Goal: Find specific page/section: Find specific page/section

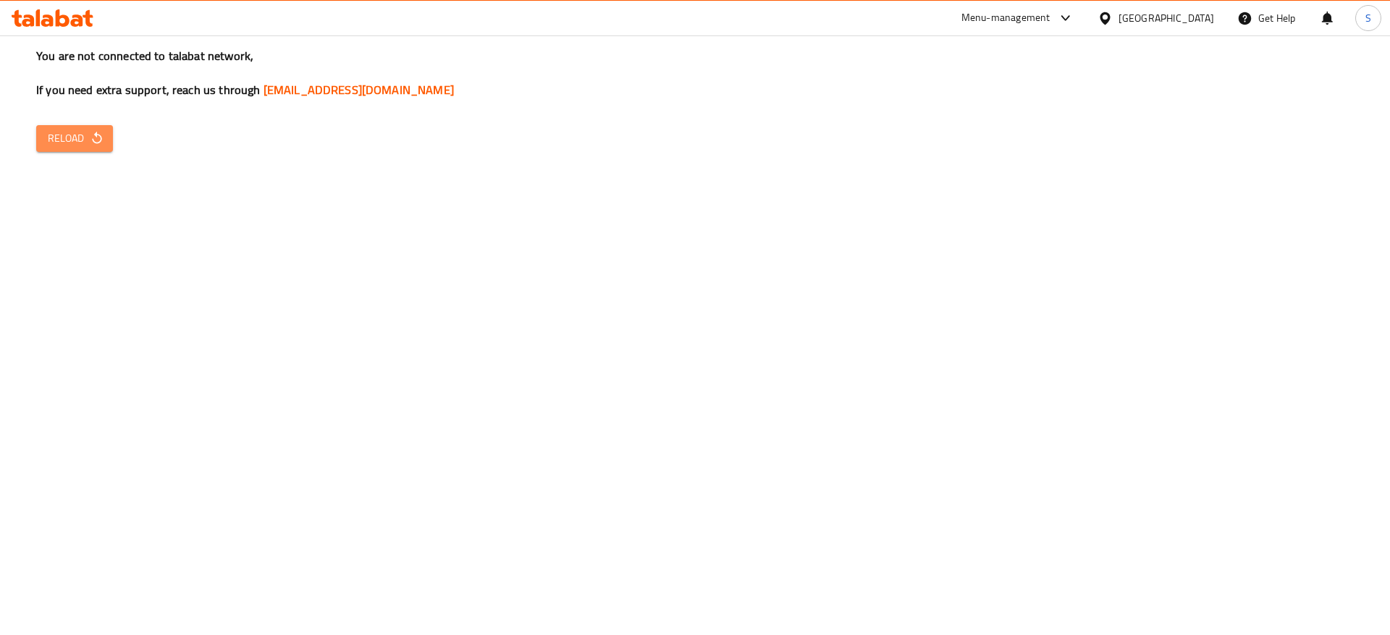
click at [76, 137] on span "Reload" at bounding box center [75, 139] width 54 height 18
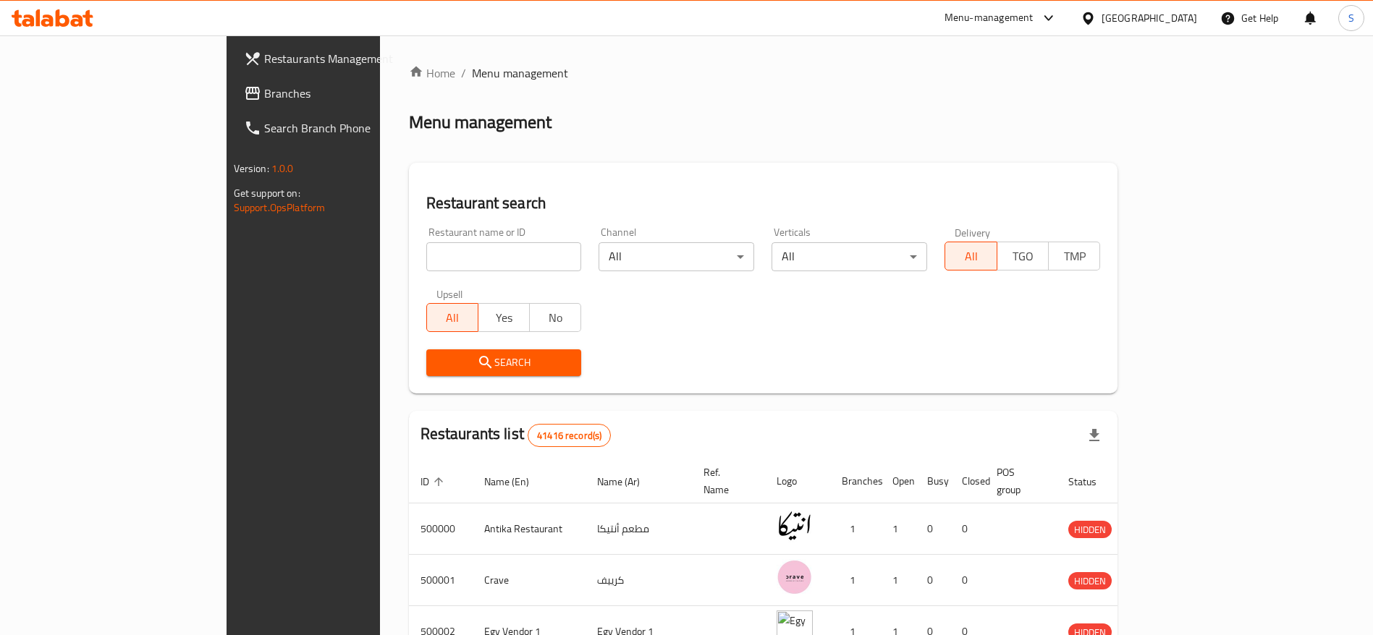
click at [455, 257] on input "search" at bounding box center [504, 256] width 156 height 29
click at [454, 258] on input "search" at bounding box center [504, 256] width 156 height 29
click at [489, 212] on h2 "Restaurant search" at bounding box center [763, 204] width 675 height 22
click at [577, 89] on div "Home / Menu management Menu management Restaurant search Restaurant name or ID …" at bounding box center [763, 541] width 709 height 955
click at [480, 243] on input "search" at bounding box center [504, 256] width 156 height 29
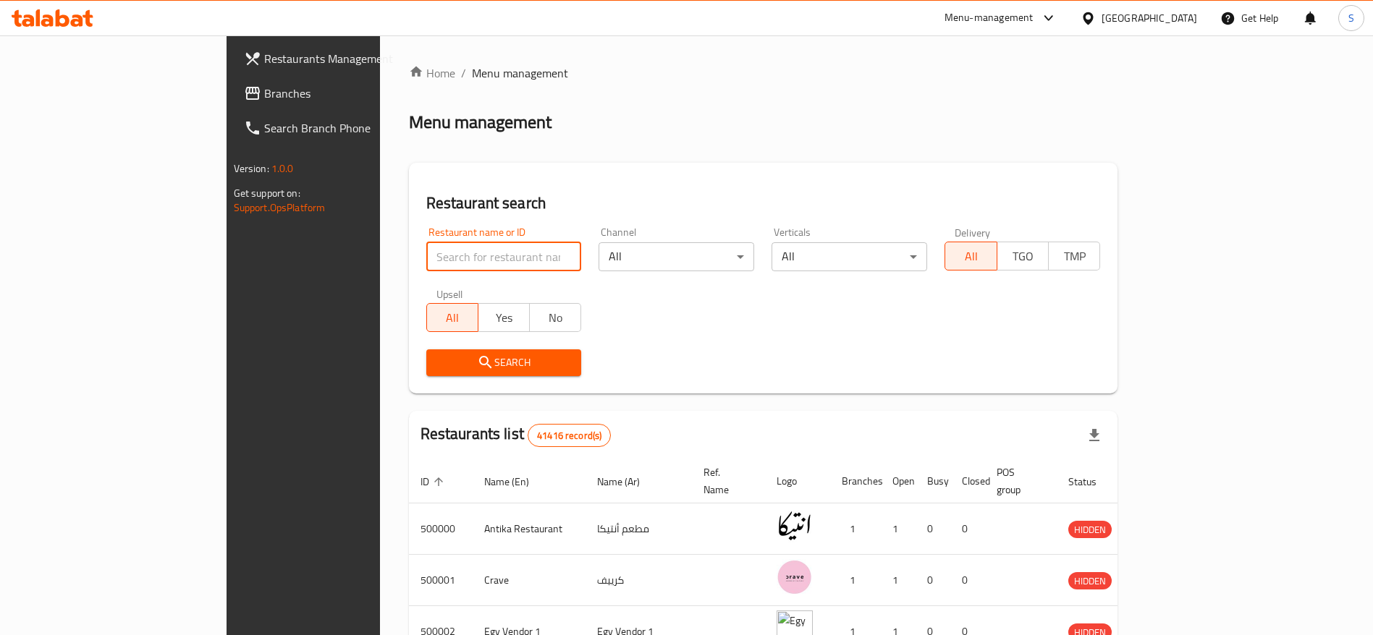
type input "ع"
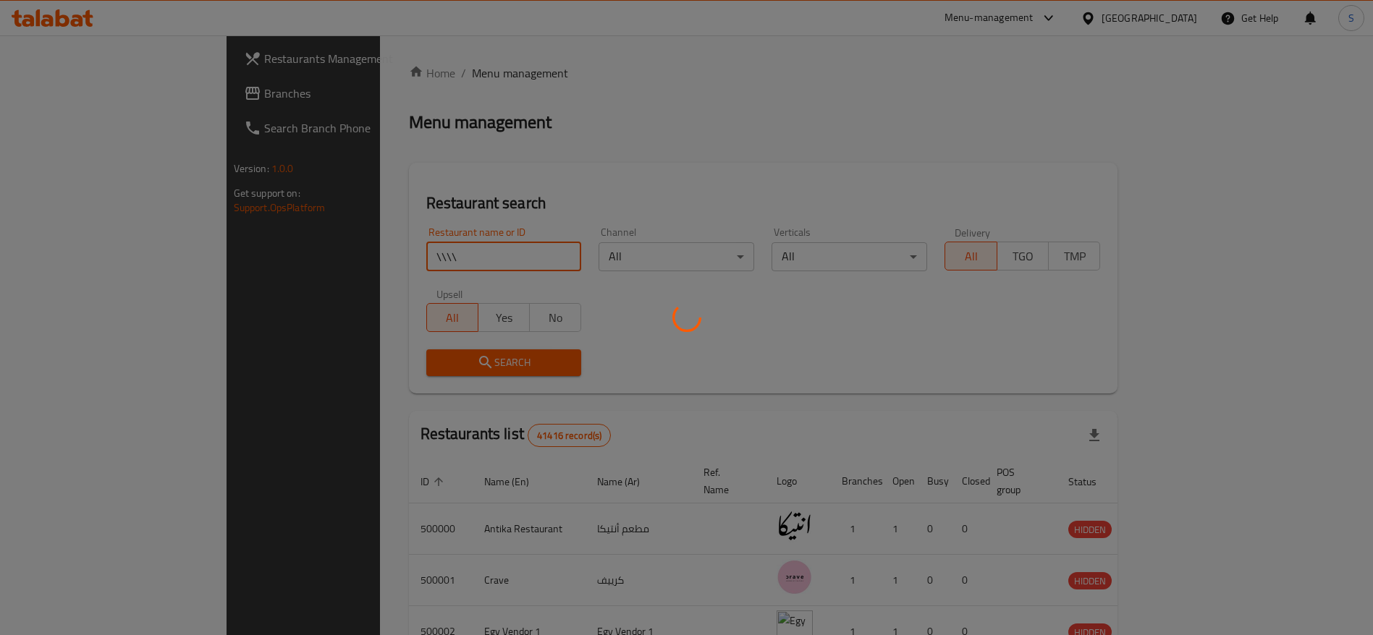
type input "\\\\"
click at [452, 260] on div at bounding box center [686, 317] width 1373 height 635
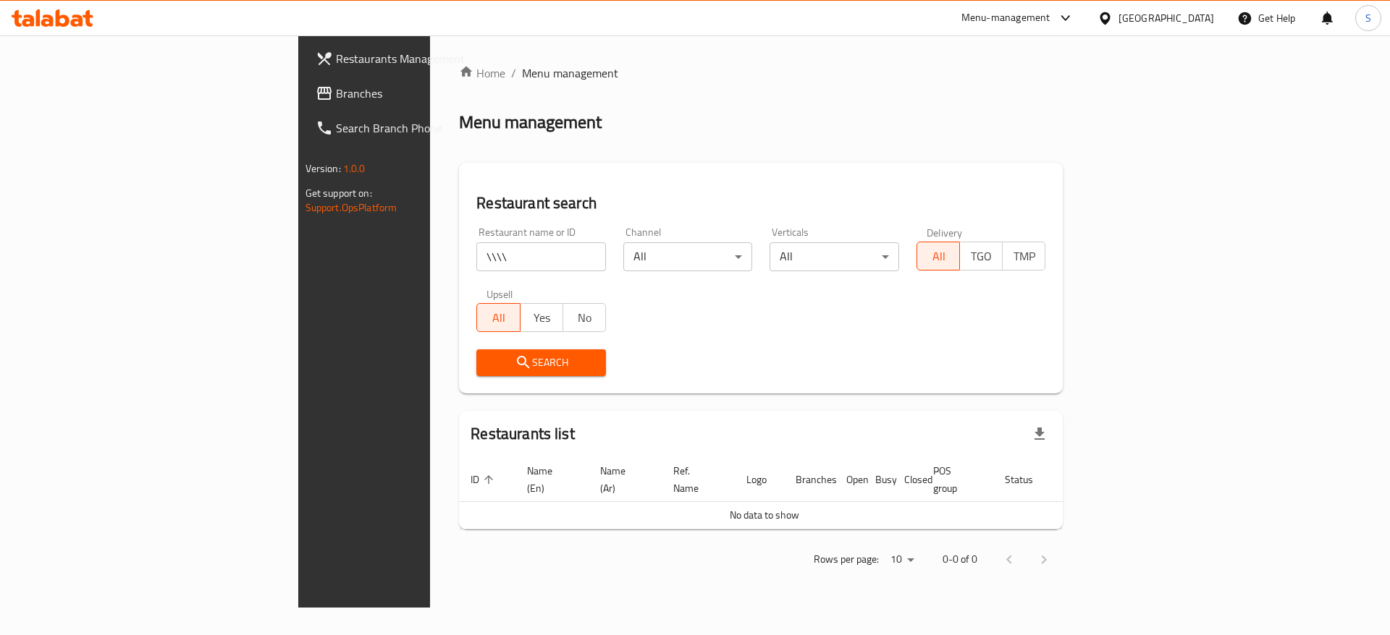
click at [459, 214] on div "Restaurant search Restaurant name or ID \\\\ Restaurant name or ID Channel All …" at bounding box center [761, 278] width 604 height 231
click at [476, 255] on input "\\\\" at bounding box center [541, 256] width 130 height 29
click button "Search" at bounding box center [541, 363] width 130 height 27
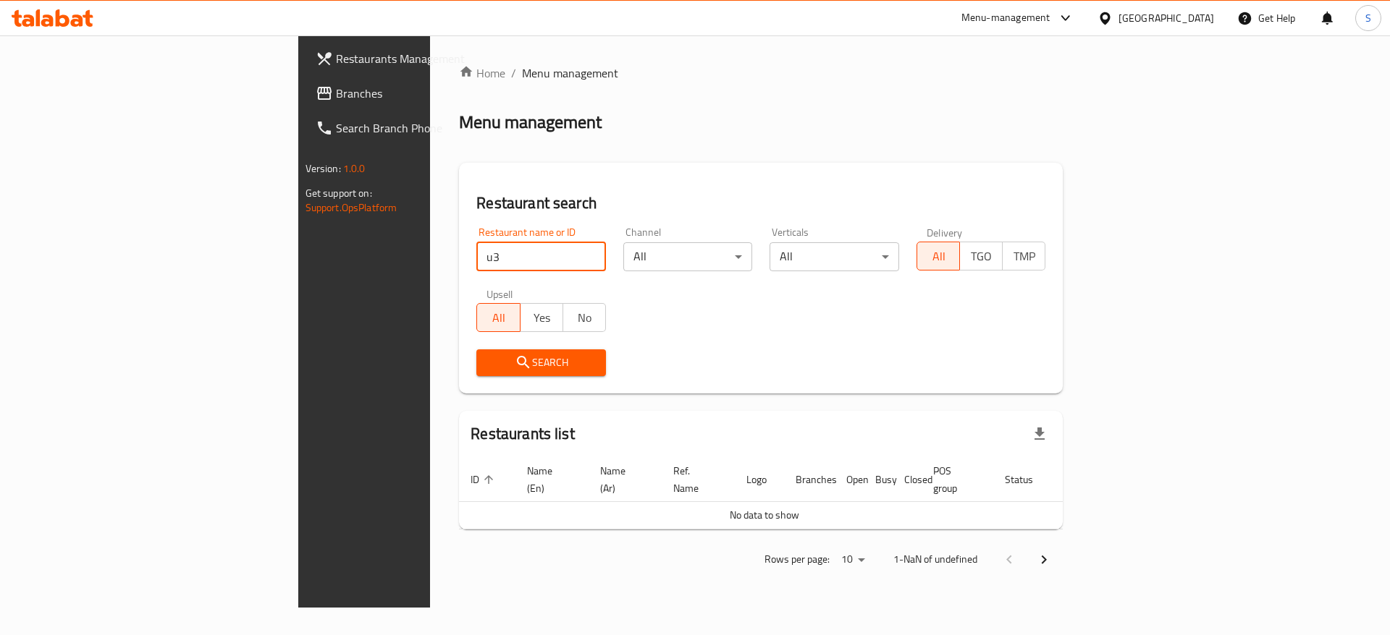
click at [476, 264] on input "u3" at bounding box center [541, 256] width 130 height 29
type input "u"
type input "u3"
click button "Search" at bounding box center [541, 363] width 130 height 27
click at [476, 264] on input "u3" at bounding box center [541, 256] width 130 height 29
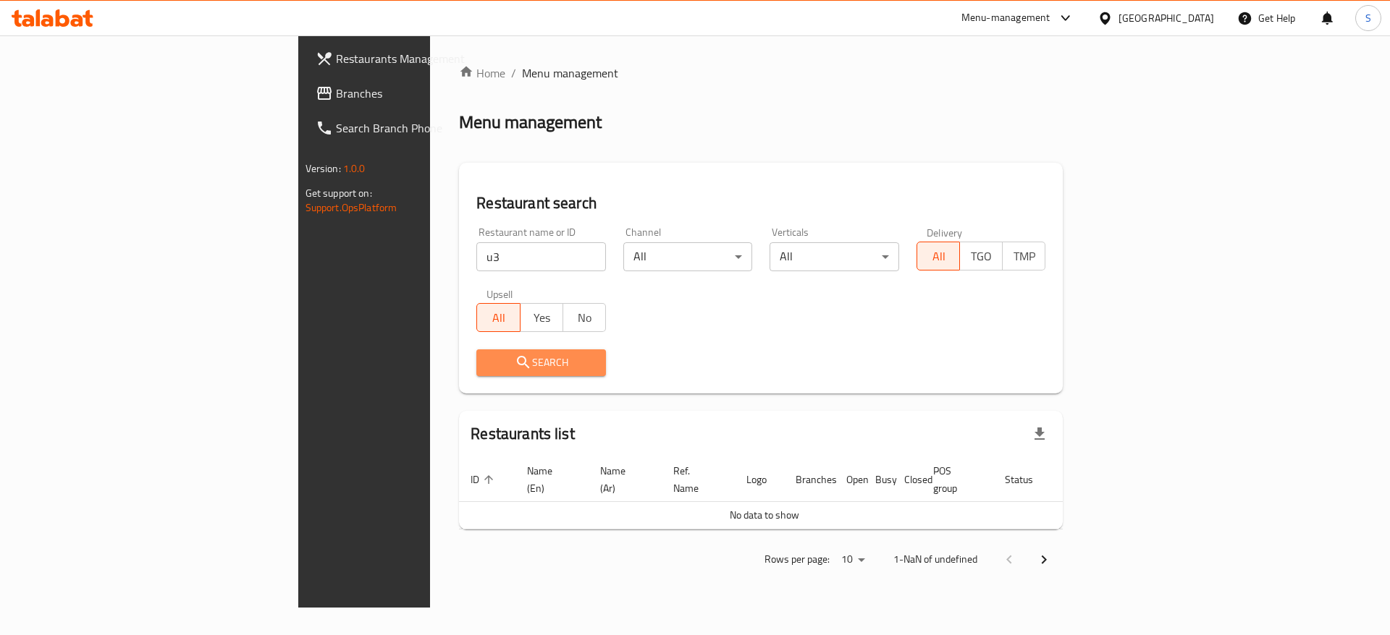
click at [488, 357] on span "Search" at bounding box center [541, 363] width 106 height 18
click at [476, 257] on input "u3" at bounding box center [541, 256] width 130 height 29
click button "Search" at bounding box center [541, 363] width 130 height 27
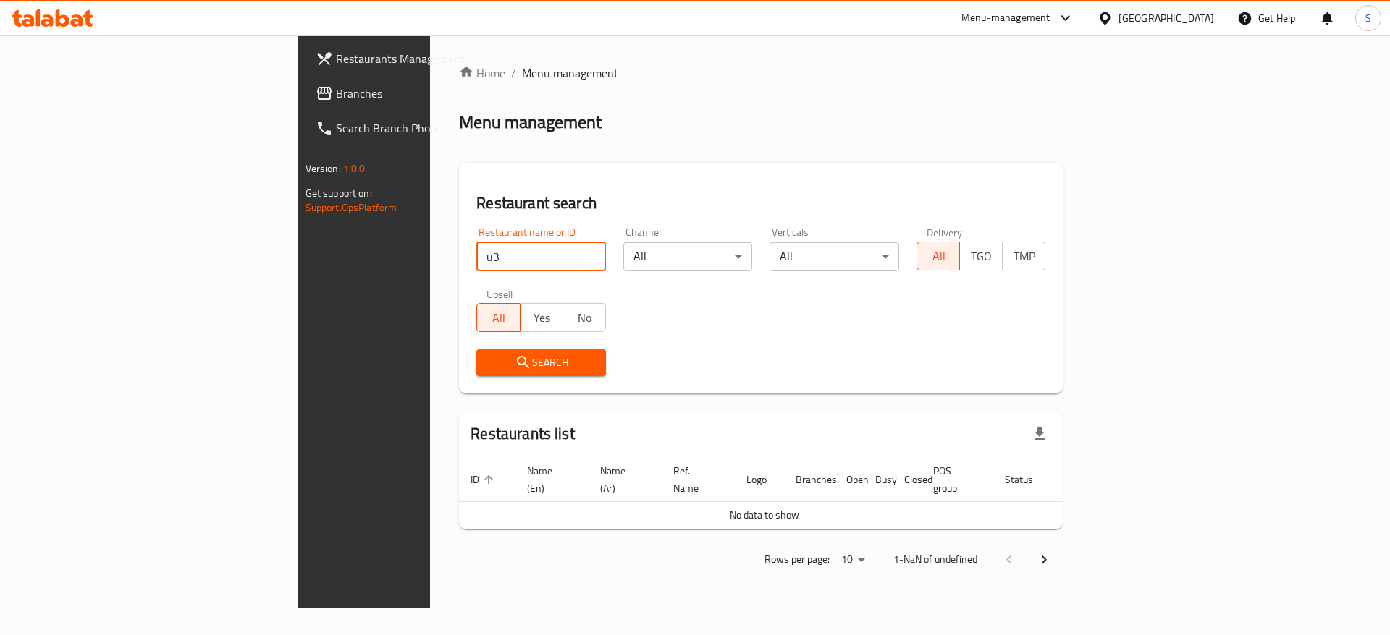
click button "Search" at bounding box center [541, 363] width 130 height 27
click at [476, 267] on input "u3" at bounding box center [541, 256] width 130 height 29
click button "Search" at bounding box center [541, 363] width 130 height 27
drag, startPoint x: 372, startPoint y: 267, endPoint x: 342, endPoint y: 258, distance: 31.6
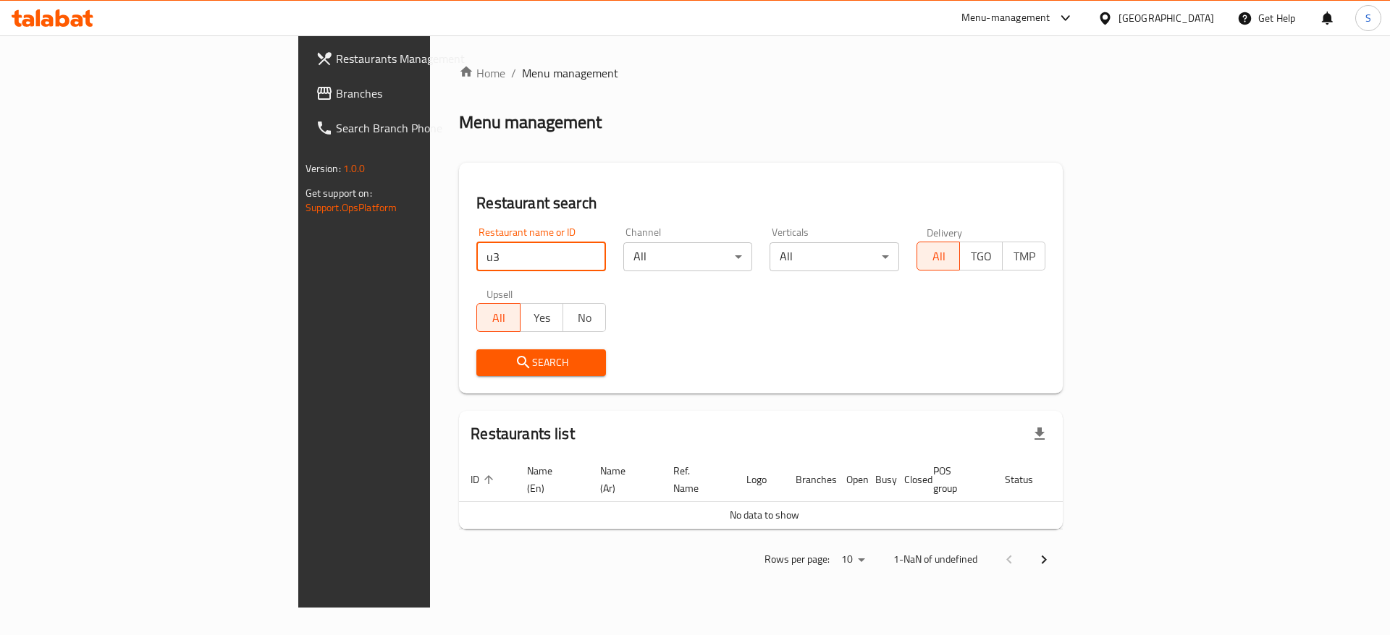
click at [476, 258] on input "u3" at bounding box center [541, 256] width 130 height 29
click at [630, 114] on div "Menu management" at bounding box center [761, 122] width 604 height 23
click at [476, 255] on input "search" at bounding box center [541, 256] width 130 height 29
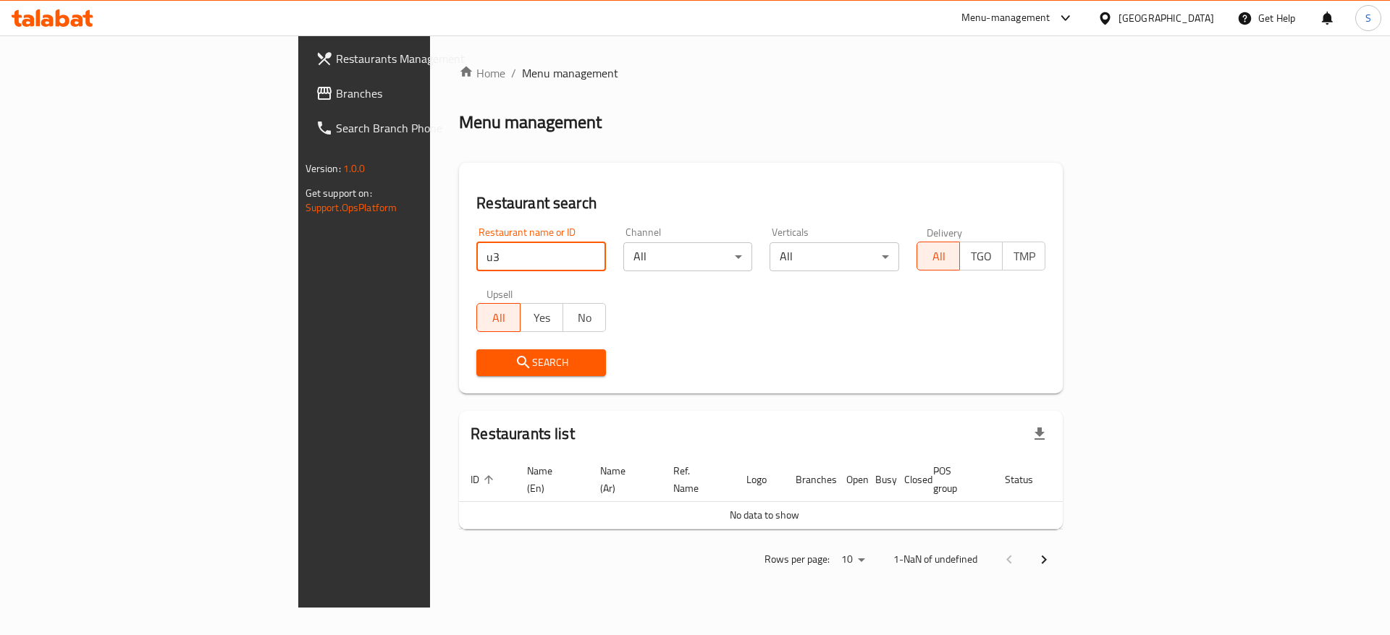
type input "u"
click at [476, 256] on input "search" at bounding box center [541, 256] width 130 height 29
paste input "774175"
type input "774175"
click button "Search" at bounding box center [541, 363] width 130 height 27
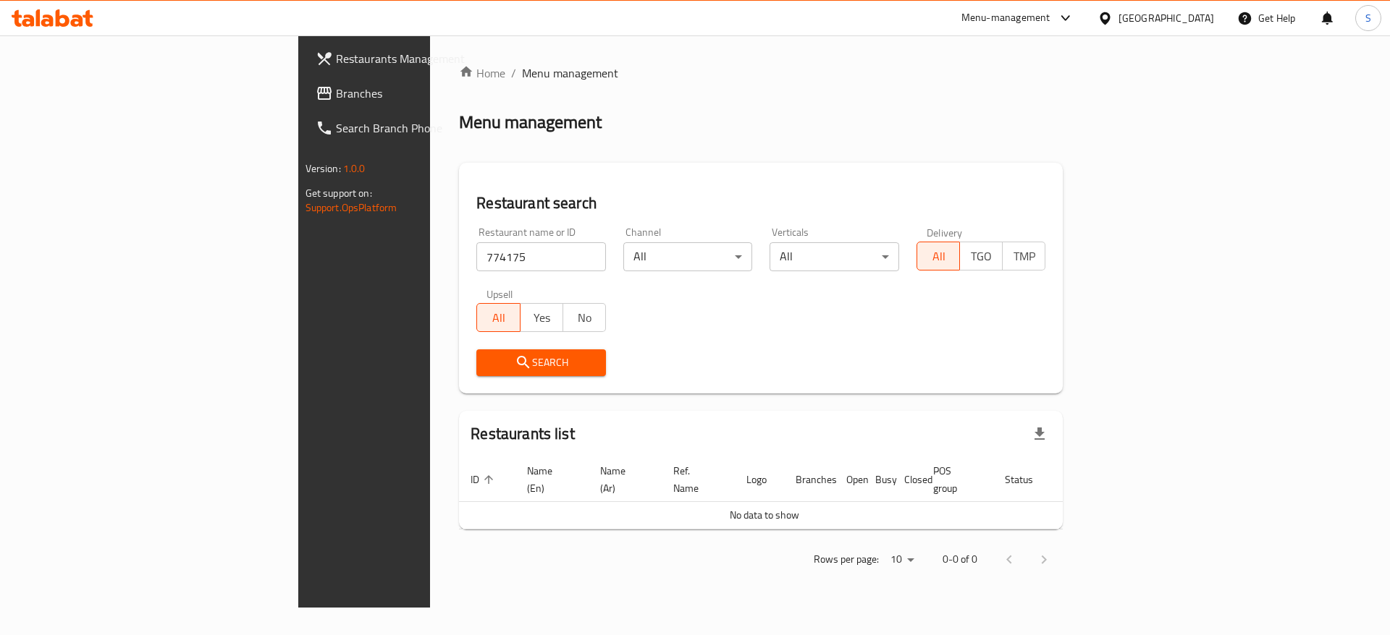
click at [664, 139] on div "Home / Menu management Menu management Restaurant search Restaurant name or ID …" at bounding box center [761, 321] width 604 height 515
click at [476, 253] on input "774175" at bounding box center [541, 256] width 130 height 29
click at [476, 256] on input "774175" at bounding box center [541, 256] width 130 height 29
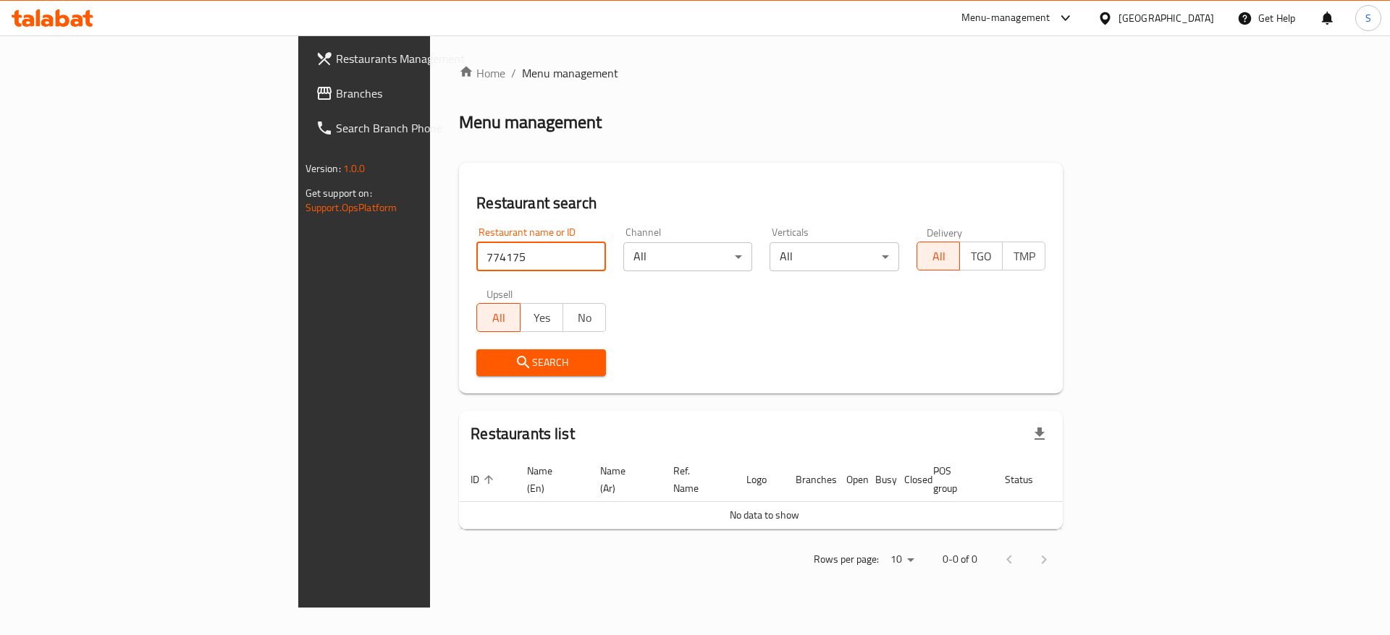
click button "Search" at bounding box center [541, 363] width 130 height 27
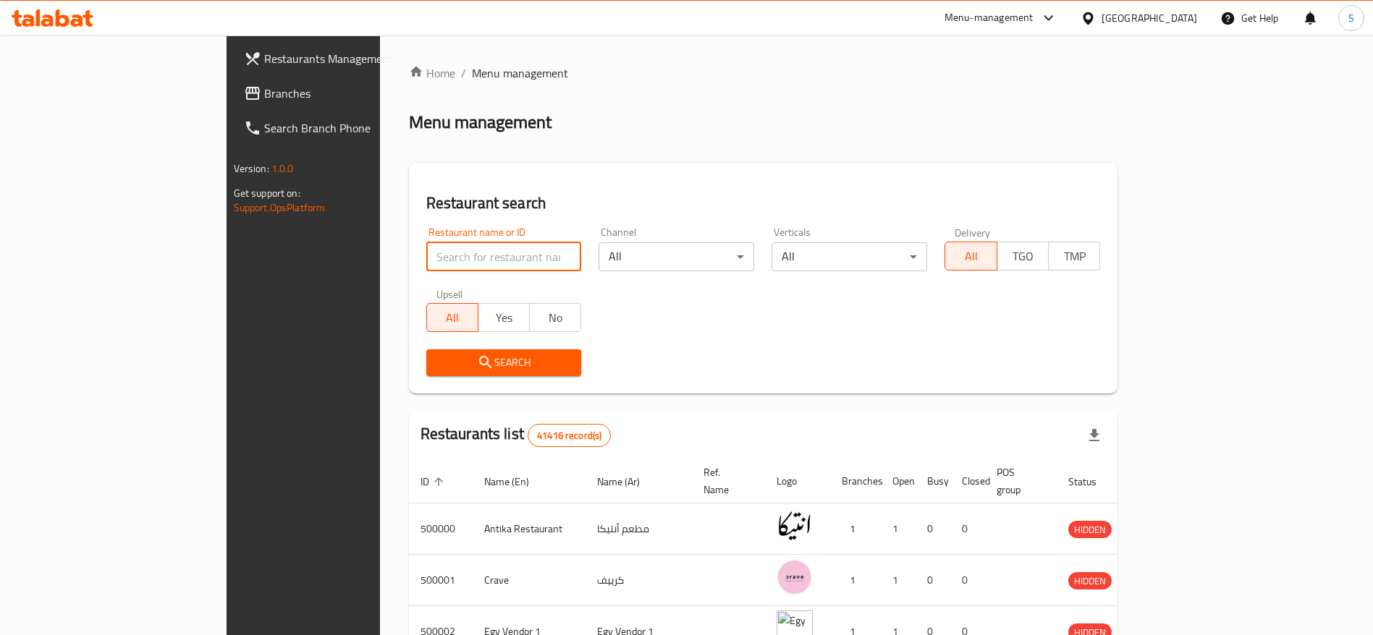
click at [426, 258] on input "search" at bounding box center [504, 256] width 156 height 29
paste input "774175"
type input "774175"
click at [487, 370] on span "Search" at bounding box center [504, 363] width 132 height 18
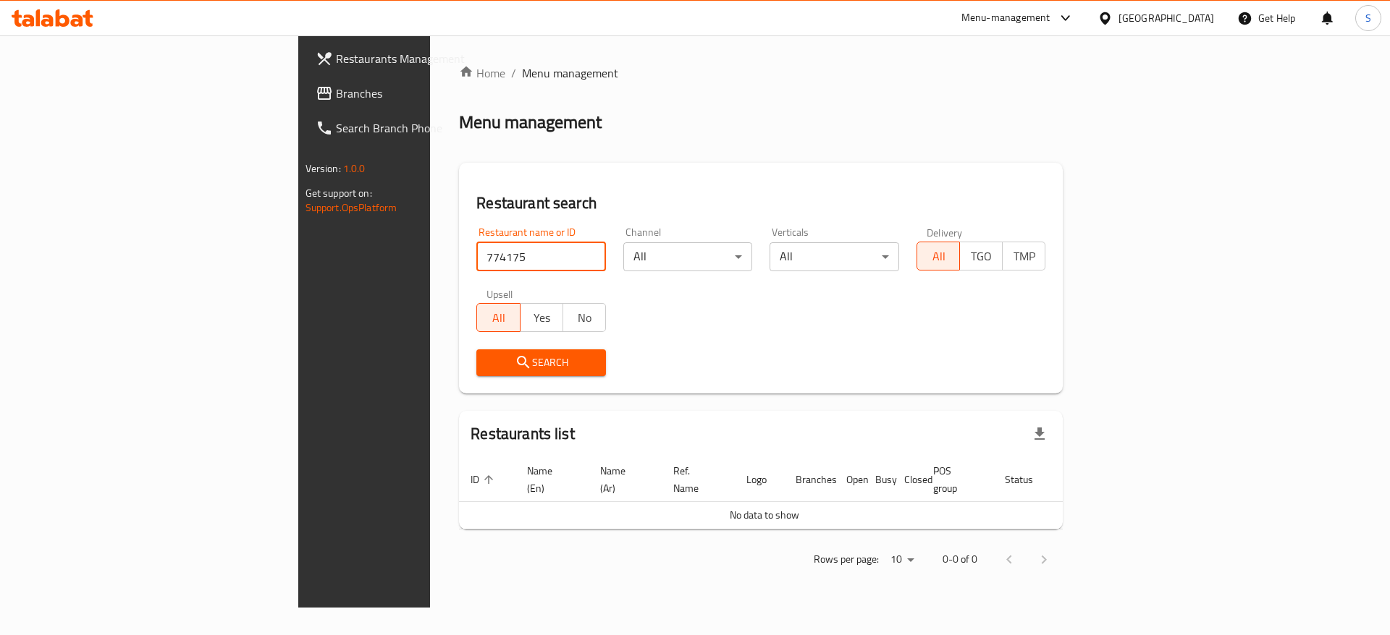
click at [476, 256] on input "774175" at bounding box center [541, 256] width 130 height 29
click at [476, 255] on input "search" at bounding box center [541, 256] width 130 height 29
paste input "703863"
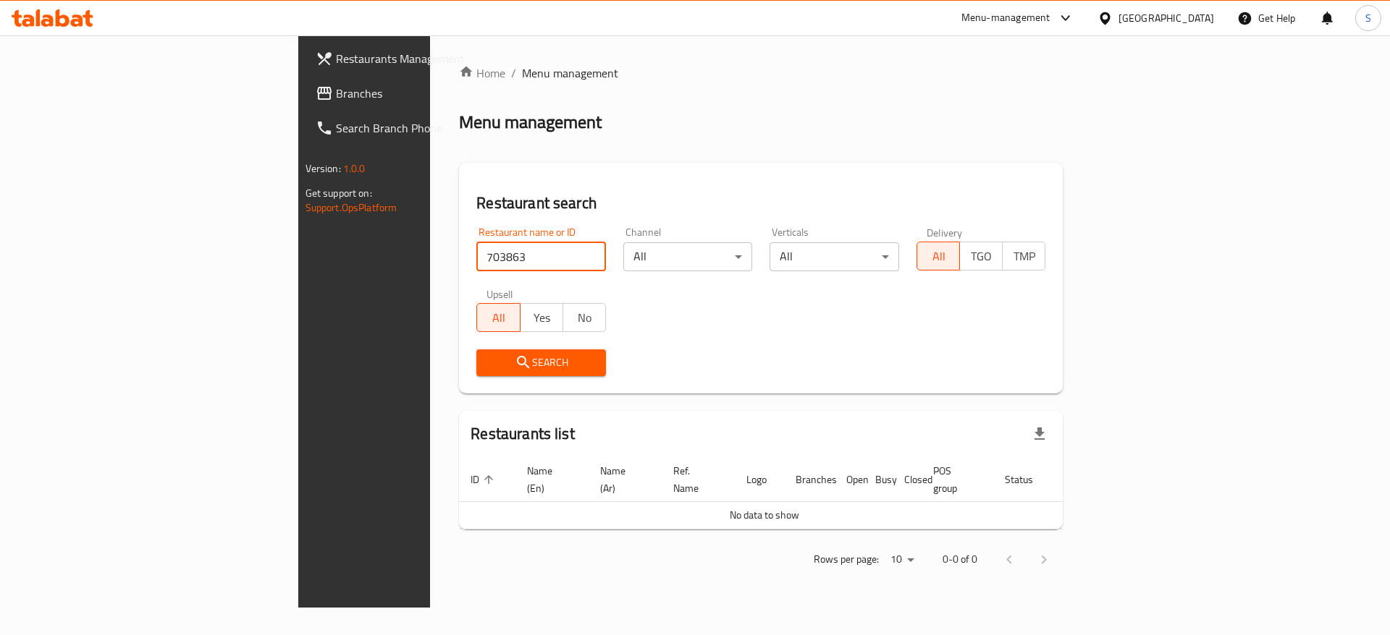
type input "703863"
click button "Search" at bounding box center [541, 363] width 130 height 27
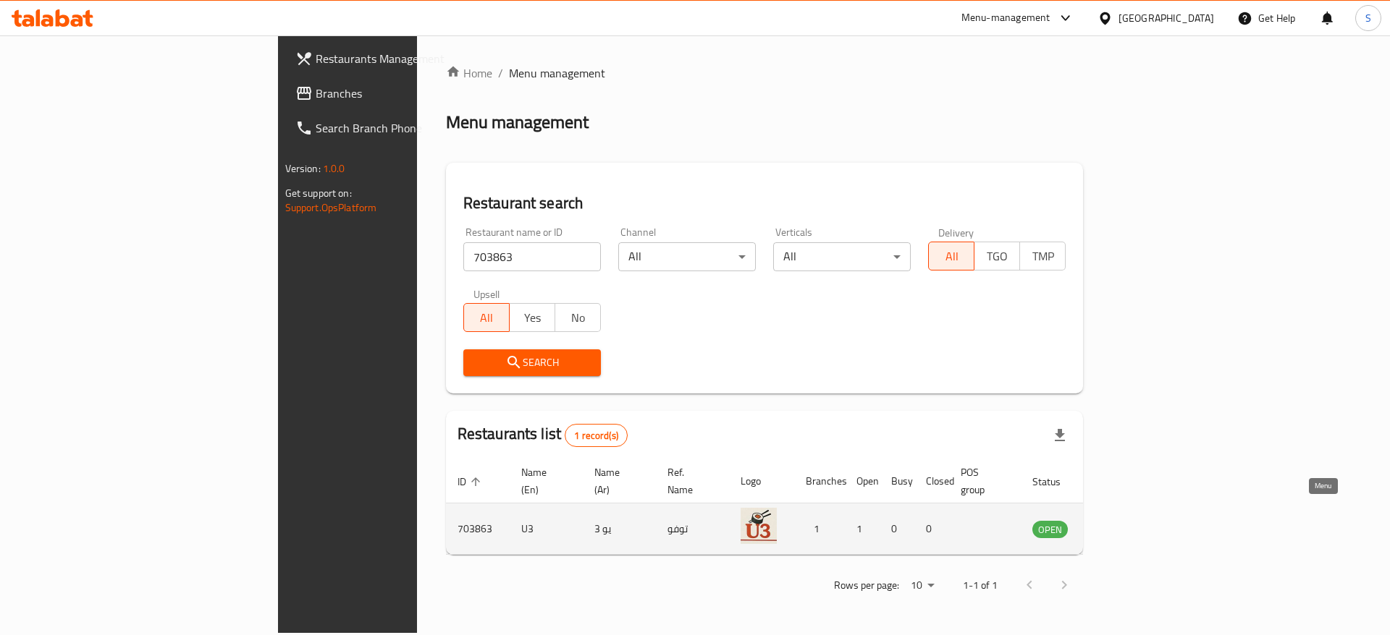
click at [1125, 524] on icon "enhanced table" at bounding box center [1117, 530] width 16 height 12
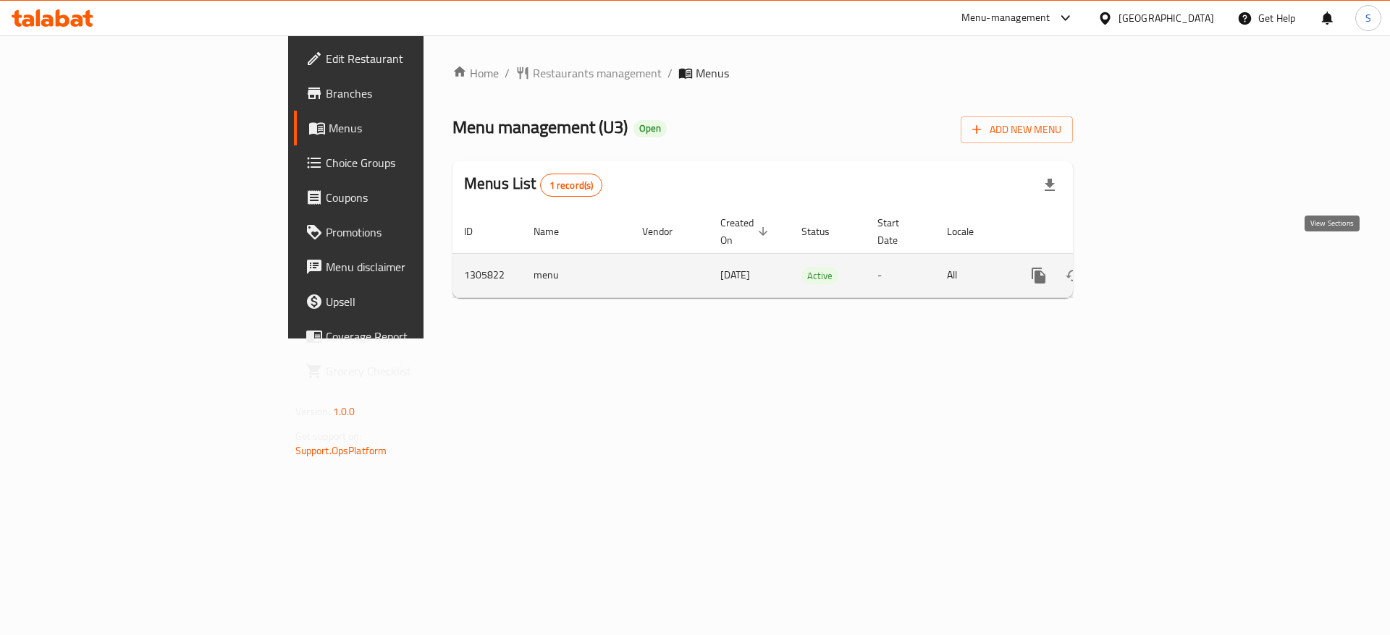
click at [1160, 276] on link "enhanced table" at bounding box center [1142, 275] width 35 height 35
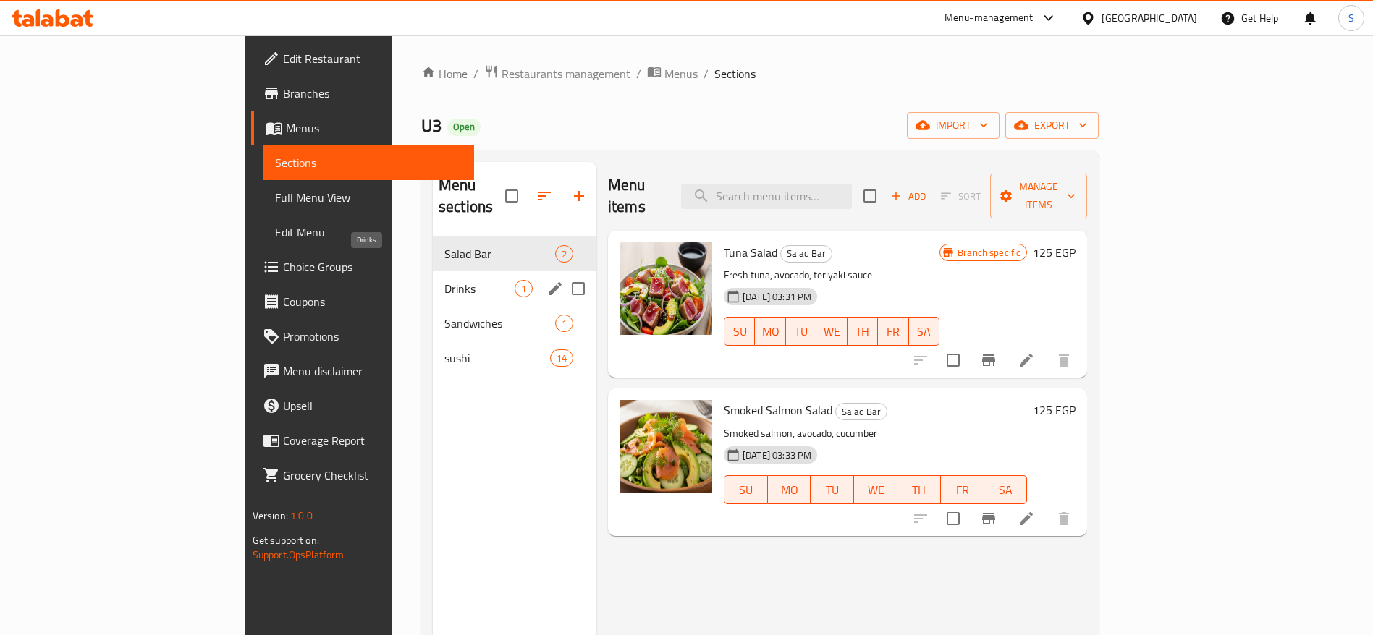
click at [444, 280] on span "Drinks" at bounding box center [479, 288] width 70 height 17
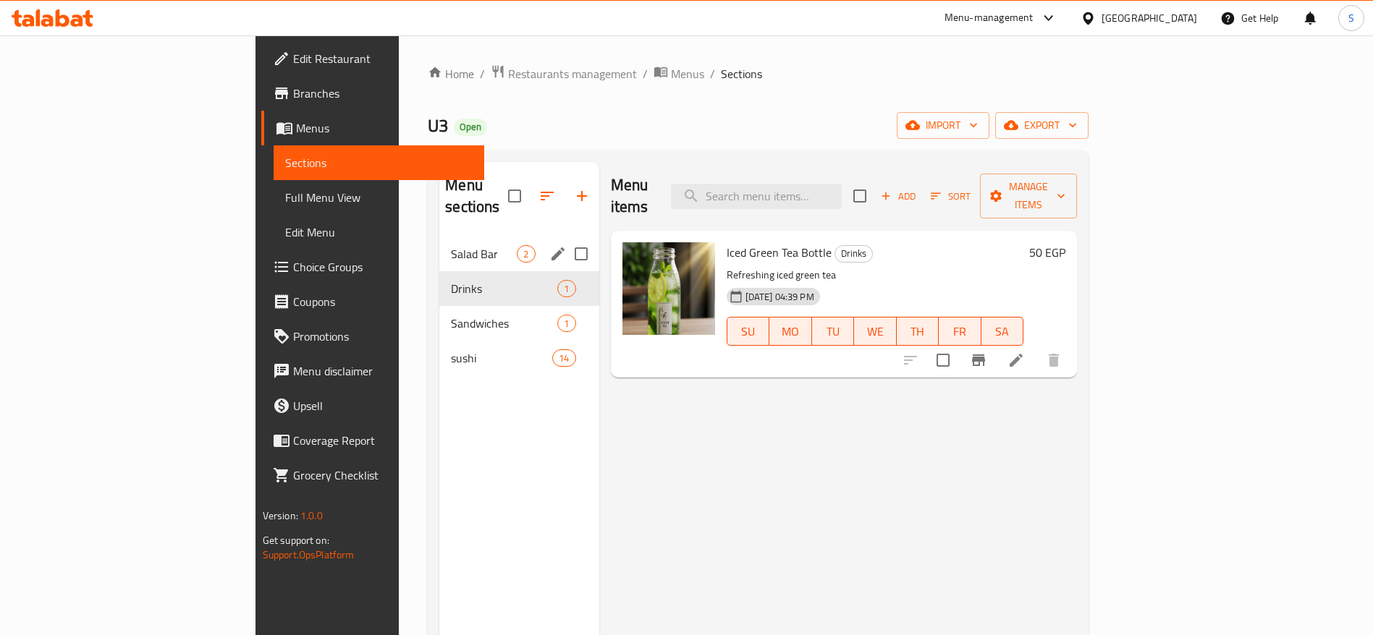
click at [439, 241] on div "Salad Bar 2" at bounding box center [518, 254] width 159 height 35
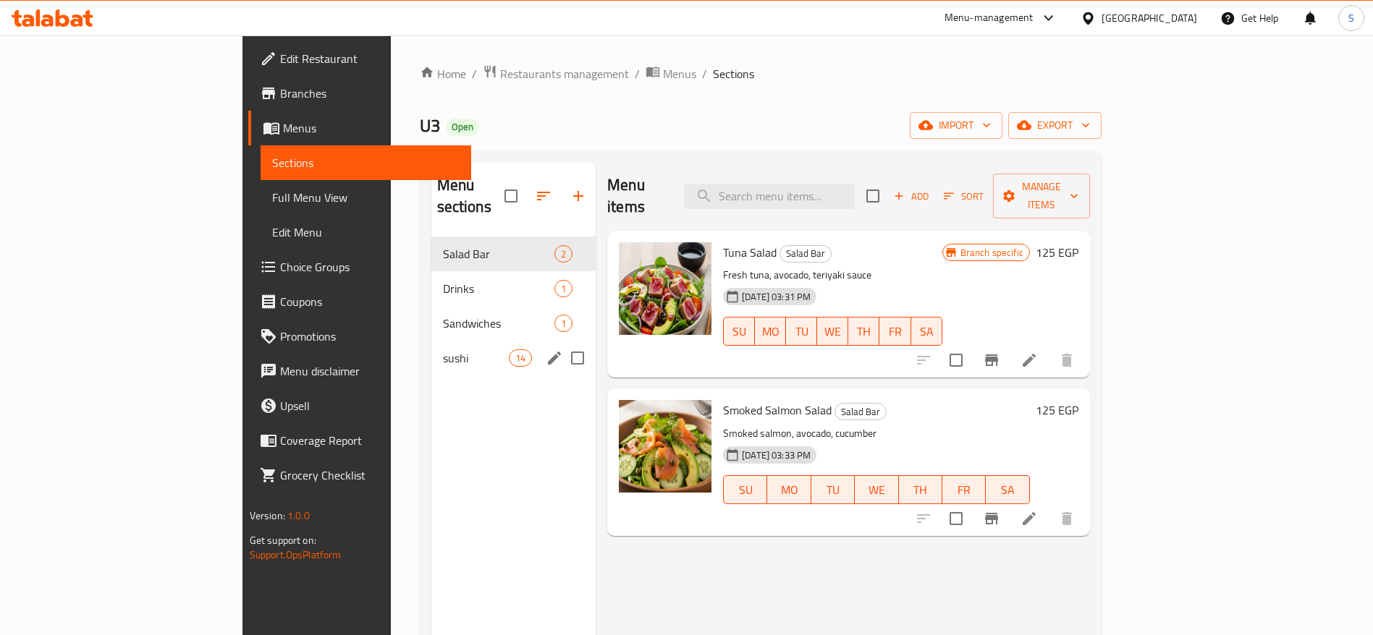
click at [431, 341] on div "sushi 14" at bounding box center [513, 358] width 165 height 35
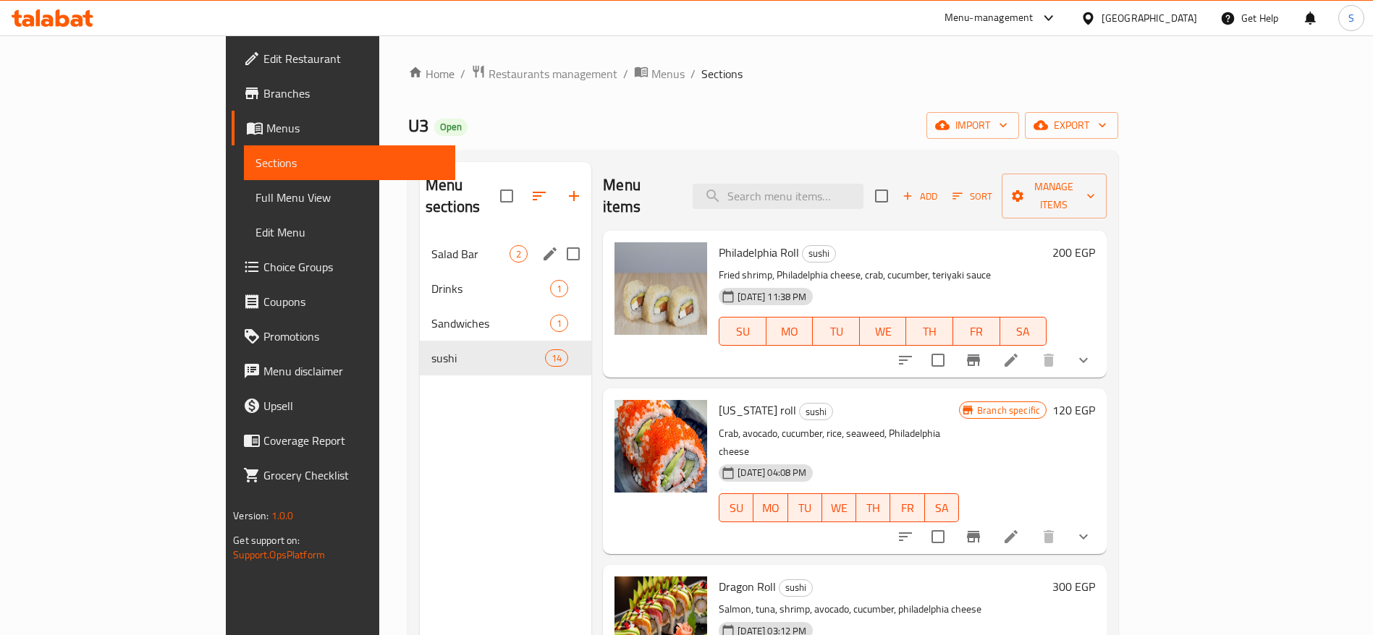
click at [420, 243] on div "Salad Bar 2" at bounding box center [506, 254] width 172 height 35
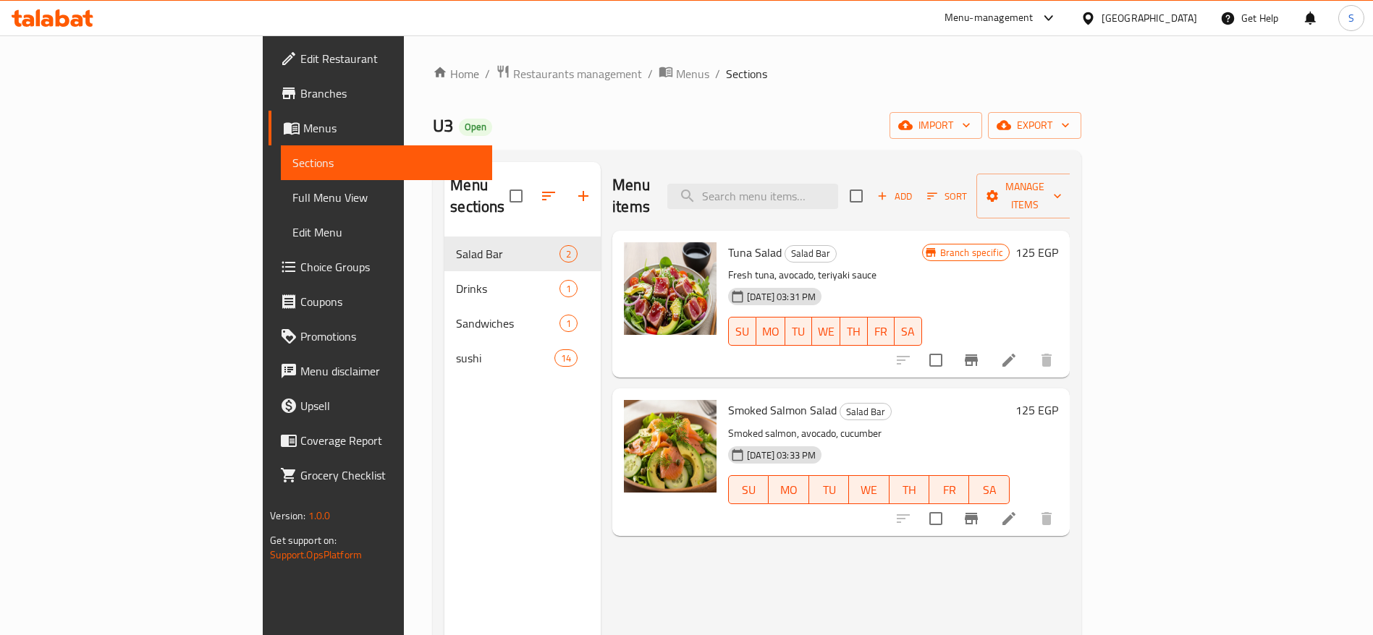
click at [646, 113] on div "U3 Open import export" at bounding box center [757, 125] width 648 height 27
click at [300, 97] on span "Branches" at bounding box center [390, 93] width 180 height 17
